Goal: Task Accomplishment & Management: Manage account settings

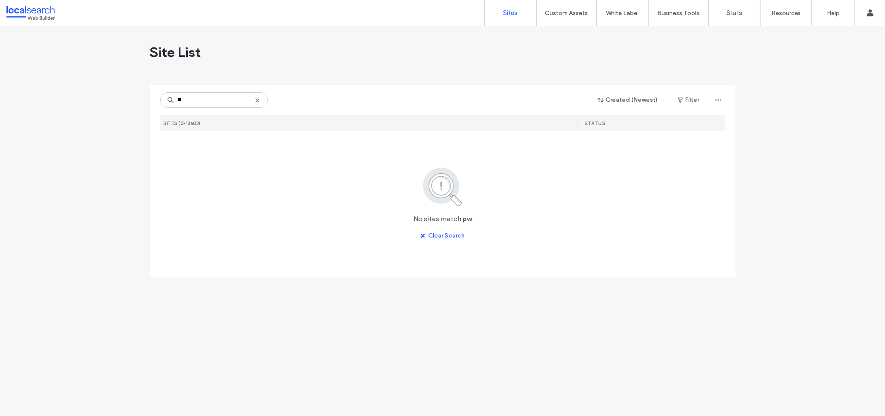
type input "*"
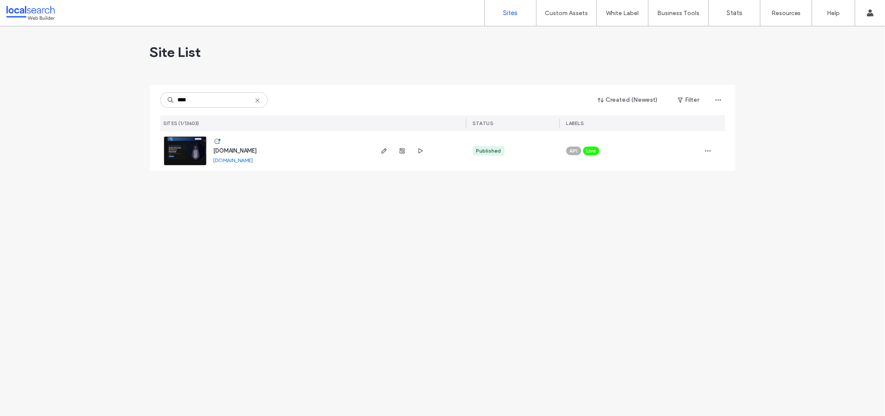
type input "****"
click at [238, 148] on span "[DOMAIN_NAME]" at bounding box center [235, 150] width 43 height 6
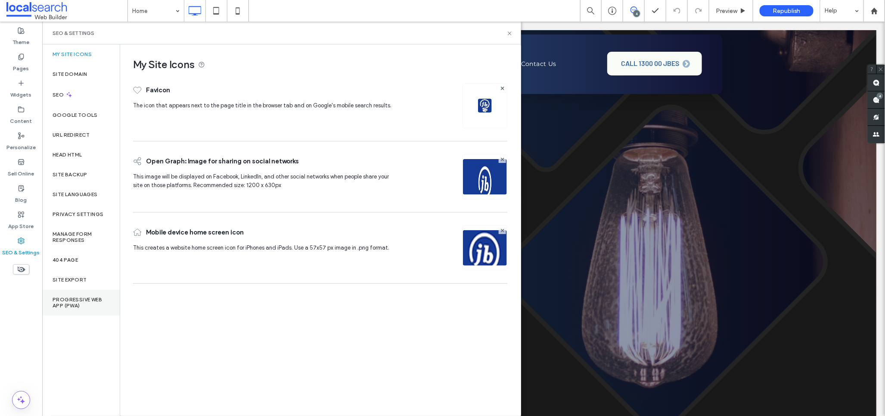
click at [75, 299] on label "Progressive Web App (PWA)" at bounding box center [81, 302] width 57 height 12
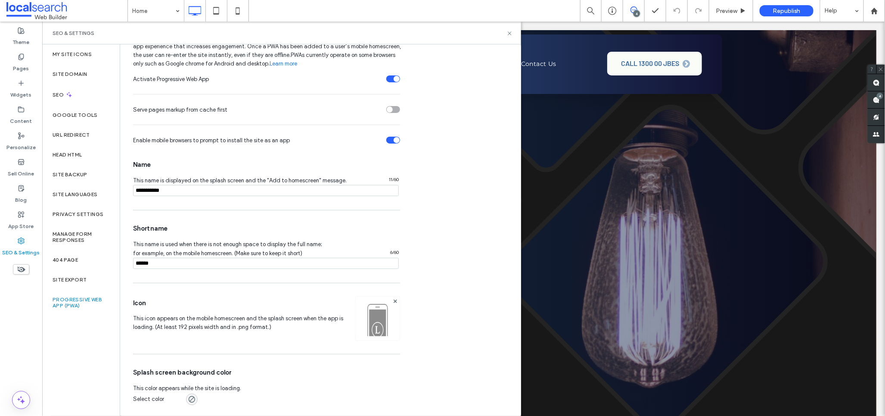
scroll to position [47, 0]
click at [74, 213] on label "Privacy Settings" at bounding box center [78, 214] width 51 height 6
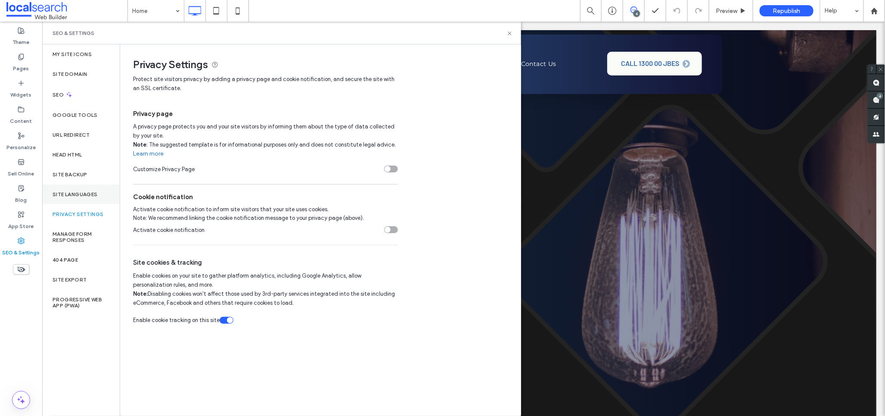
click at [65, 188] on div "Site Languages" at bounding box center [81, 194] width 78 height 20
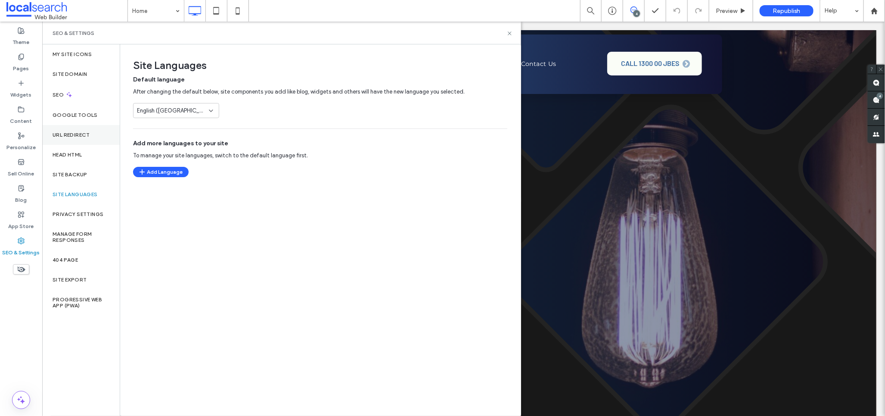
click at [72, 133] on label "URL Redirect" at bounding box center [71, 135] width 37 height 6
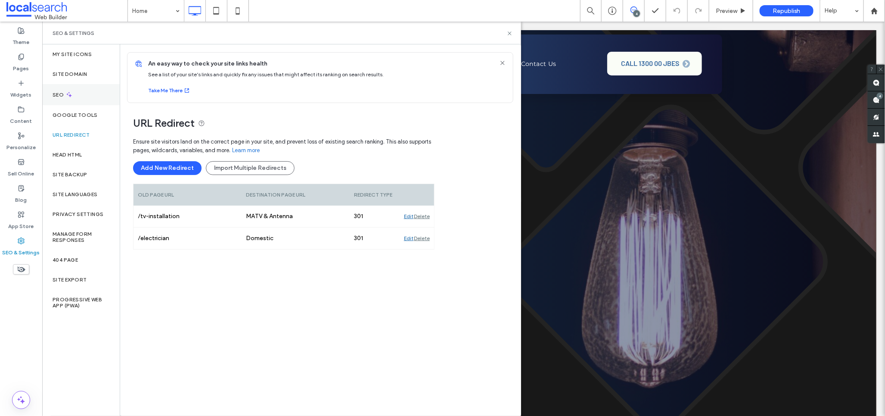
click at [58, 92] on label "SEO" at bounding box center [59, 95] width 13 height 6
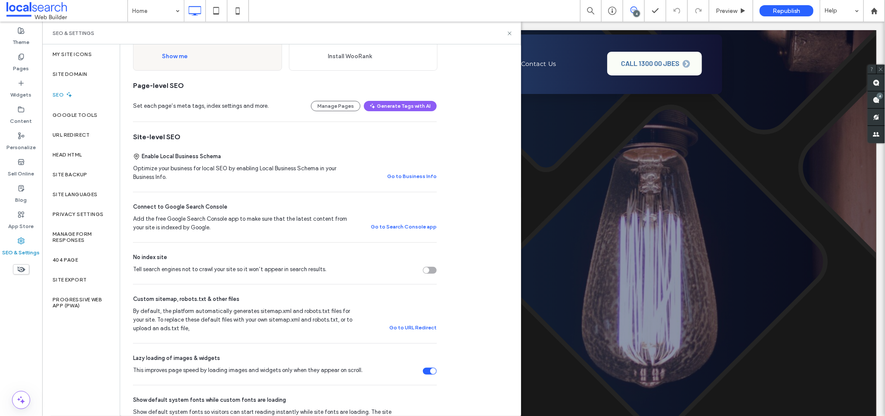
scroll to position [0, 0]
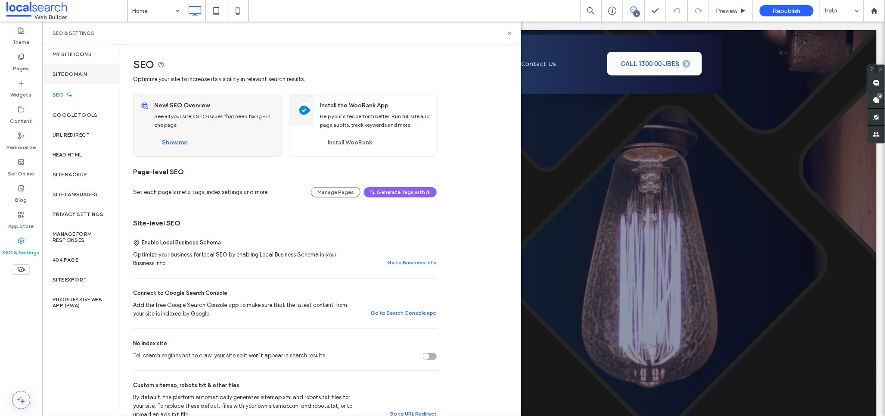
click at [64, 70] on div "Site Domain" at bounding box center [81, 74] width 78 height 20
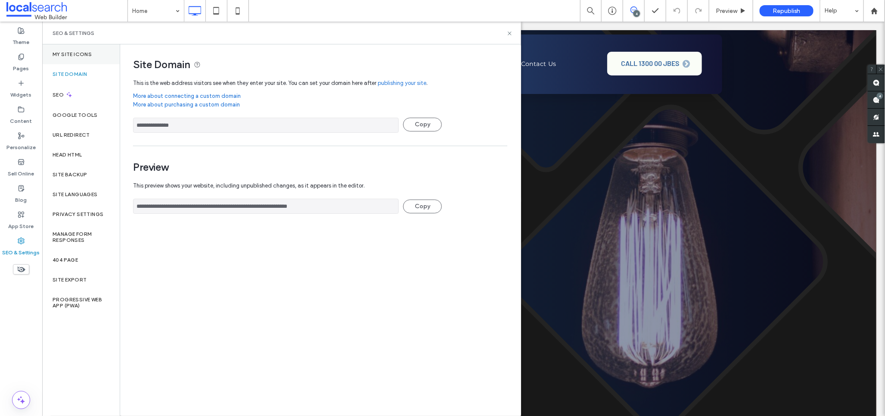
click at [61, 50] on div "My Site Icons" at bounding box center [81, 54] width 78 height 20
